Goal: Information Seeking & Learning: Learn about a topic

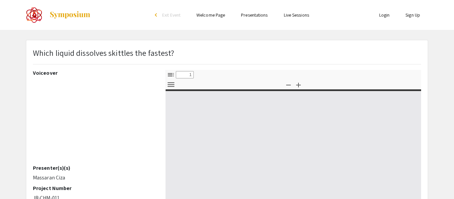
select select "custom"
type input "0"
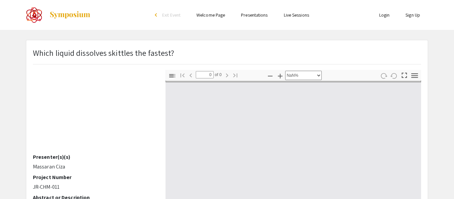
select select "auto"
type input "1"
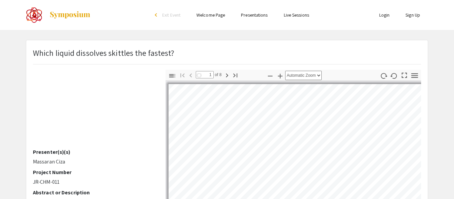
select select "auto"
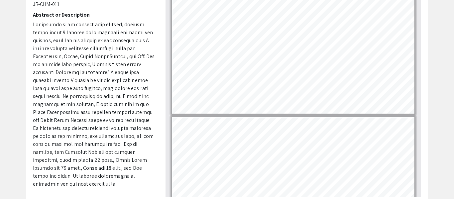
scroll to position [103, 0]
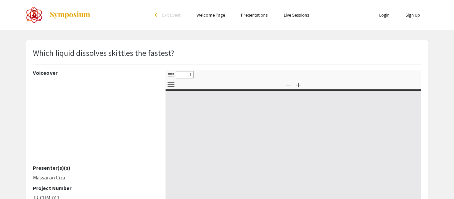
select select "custom"
type input "0"
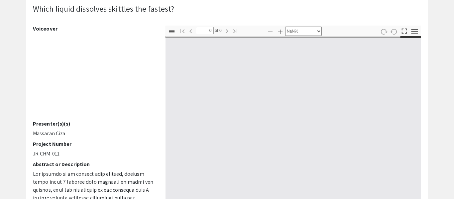
scroll to position [54, 0]
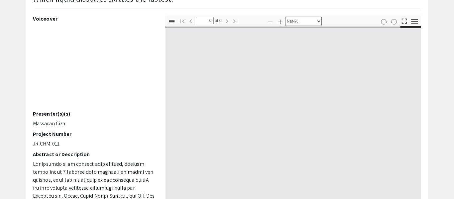
select select "auto"
type input "1"
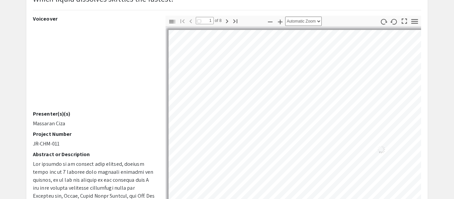
scroll to position [88, 0]
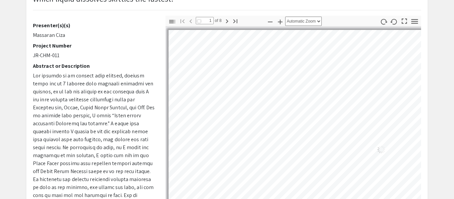
select select "auto"
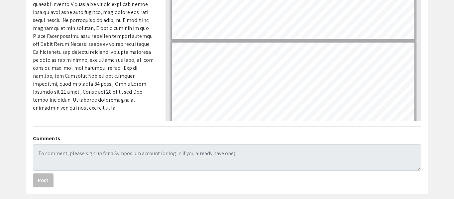
scroll to position [192, 0]
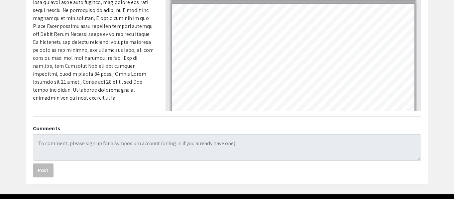
type input "2"
select select "page-width"
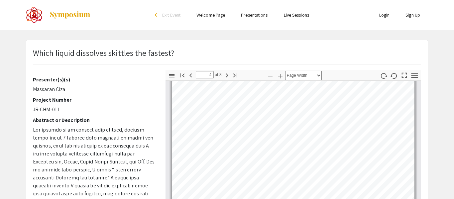
scroll to position [427, 0]
drag, startPoint x: 431, startPoint y: 123, endPoint x: 436, endPoint y: 136, distance: 13.6
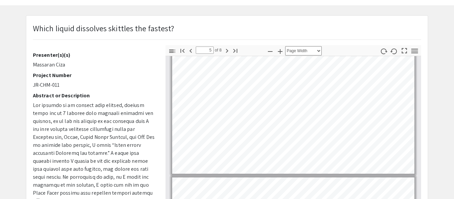
scroll to position [459, 0]
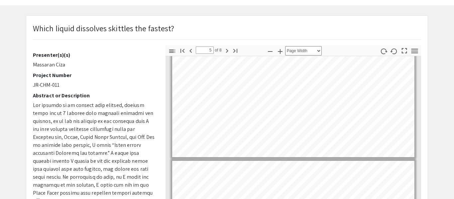
click at [62, 141] on p at bounding box center [94, 185] width 123 height 168
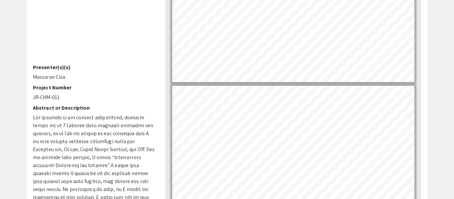
scroll to position [0, 0]
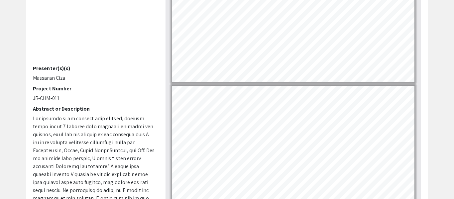
drag, startPoint x: 65, startPoint y: 78, endPoint x: 30, endPoint y: 76, distance: 34.7
click at [30, 76] on div "Voiceover Presenter(s)(s) Massaran Ciza Project Number JR-CHM-011 Abstract or D…" at bounding box center [94, 86] width 133 height 233
copy p "Massaran Ciza"
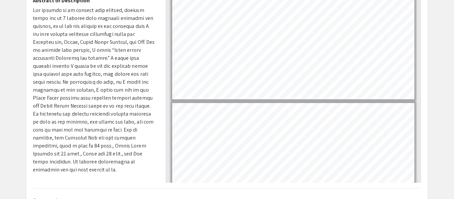
type input "8"
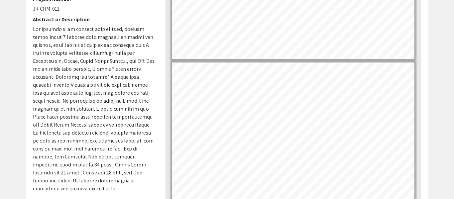
scroll to position [102, 0]
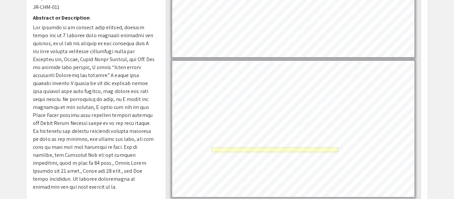
click at [238, 149] on link "Page 8" at bounding box center [275, 149] width 126 height 5
